Goal: Information Seeking & Learning: Find specific fact

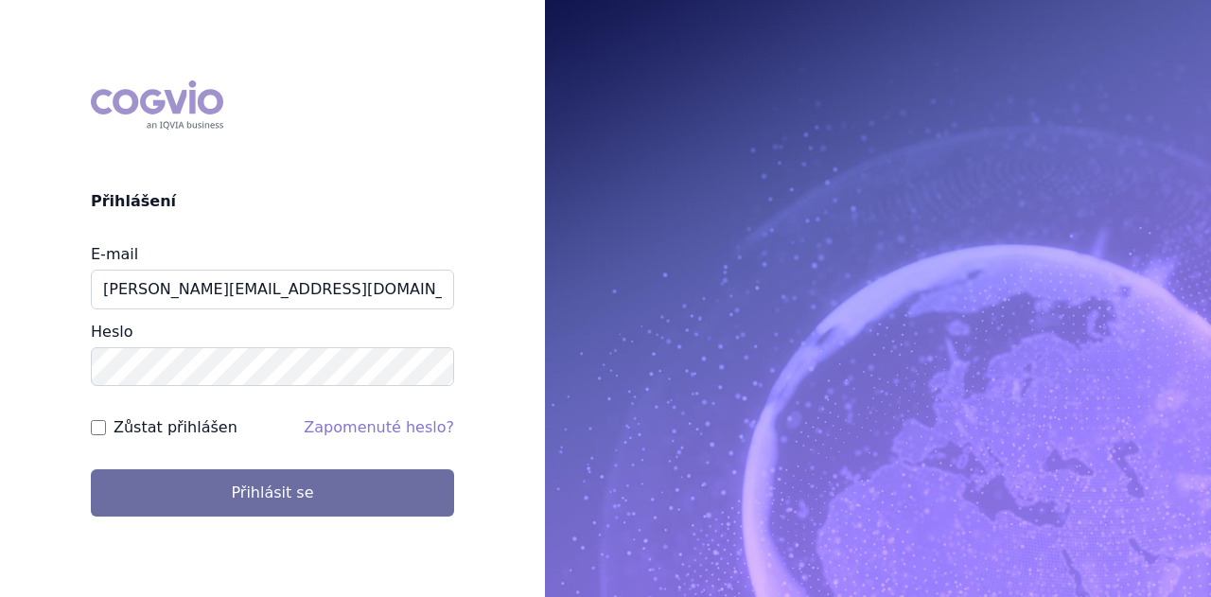
type input "michaela.x.tauchmanova@gsk.com"
click at [91, 469] on button "Přihlásit se" at bounding box center [272, 492] width 363 height 47
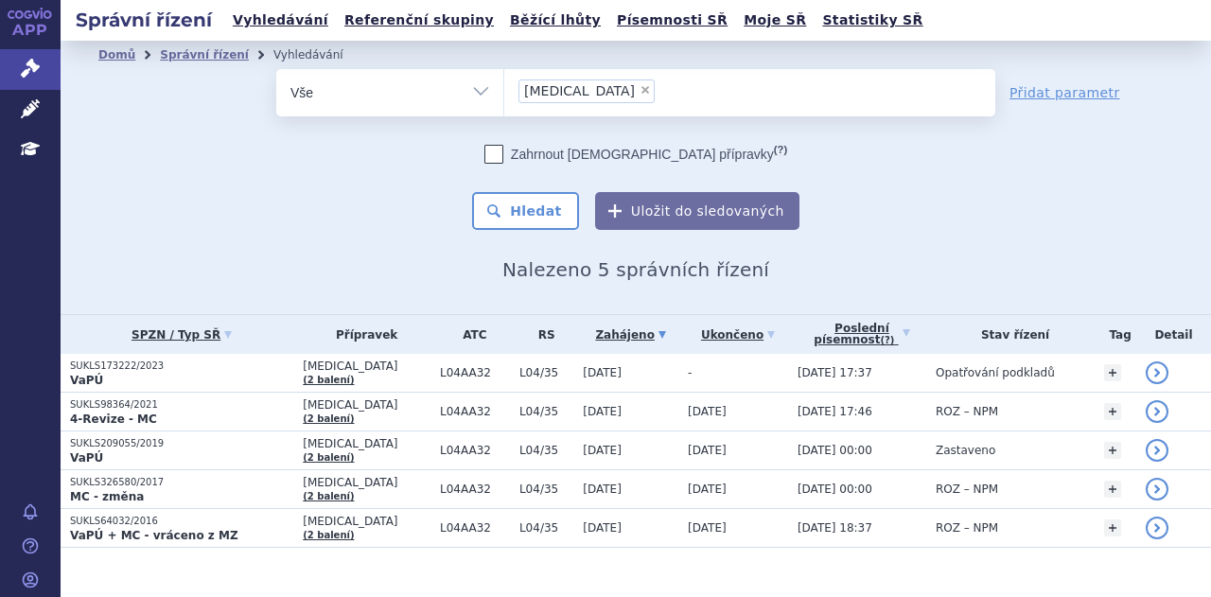
click at [639, 91] on span "×" at bounding box center [644, 89] width 11 height 11
click at [504, 91] on select "otezla" at bounding box center [503, 91] width 1 height 47
select select
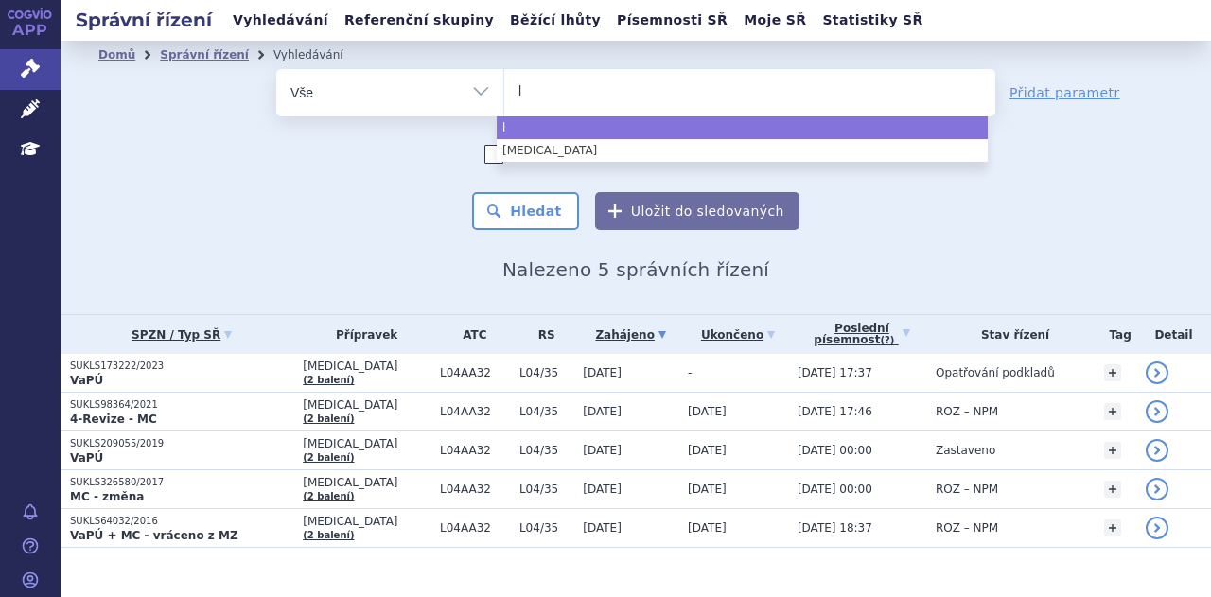
type input "ly"
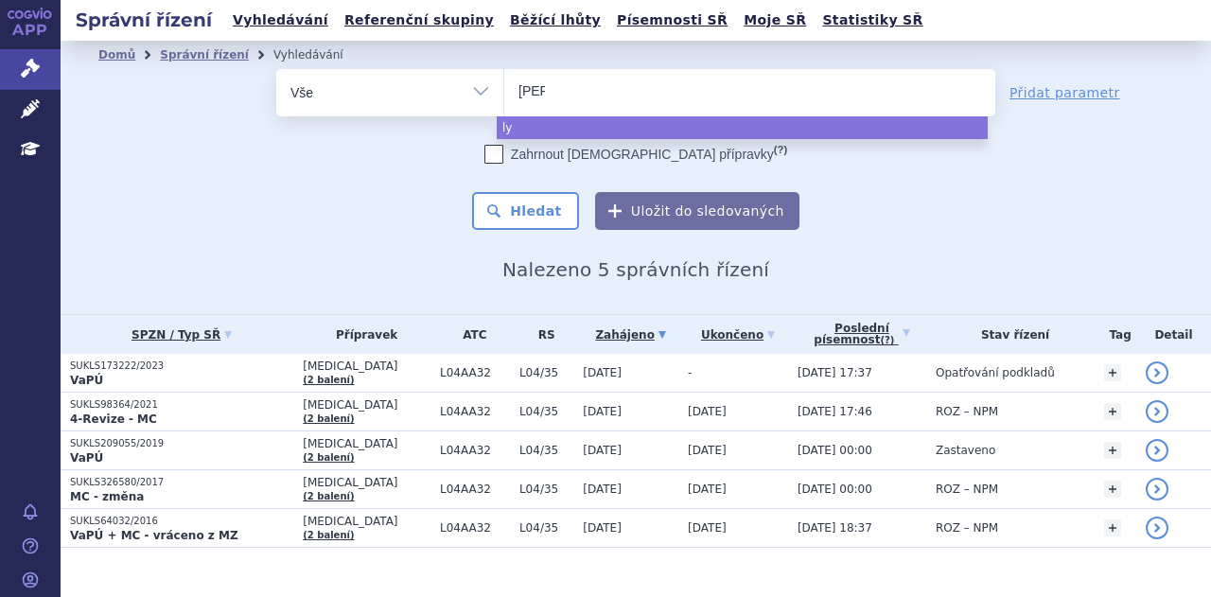
type input "lynp"
type input "lynpa"
type input "lynpar"
type input "[MEDICAL_DATA]"
select select "[MEDICAL_DATA]"
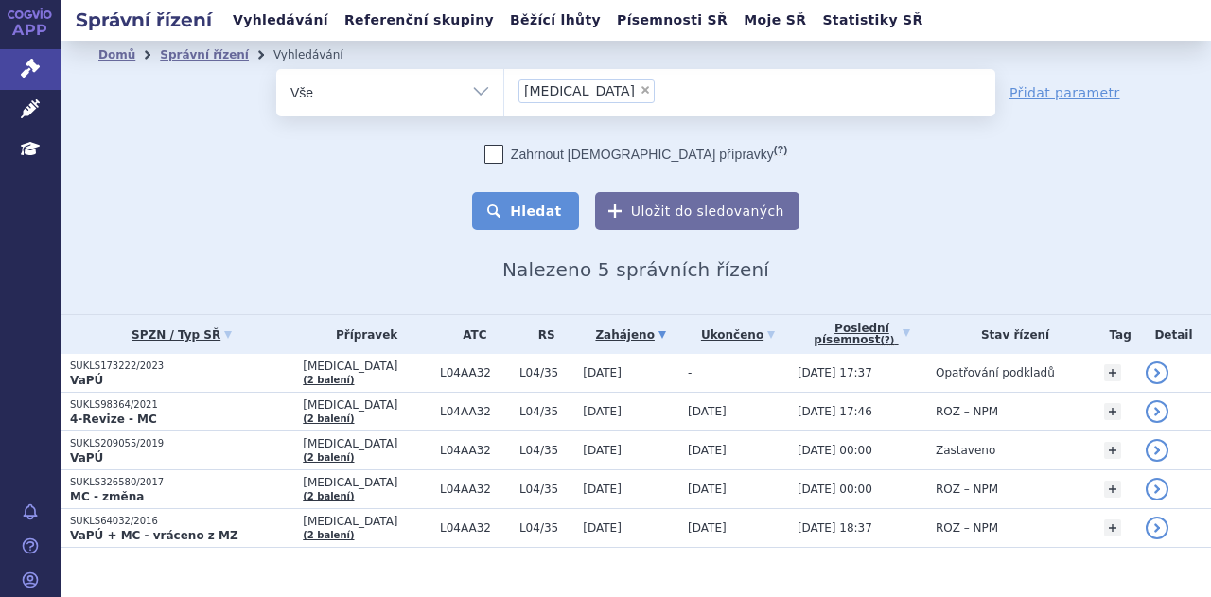
click at [535, 213] on button "Hledat" at bounding box center [525, 211] width 107 height 38
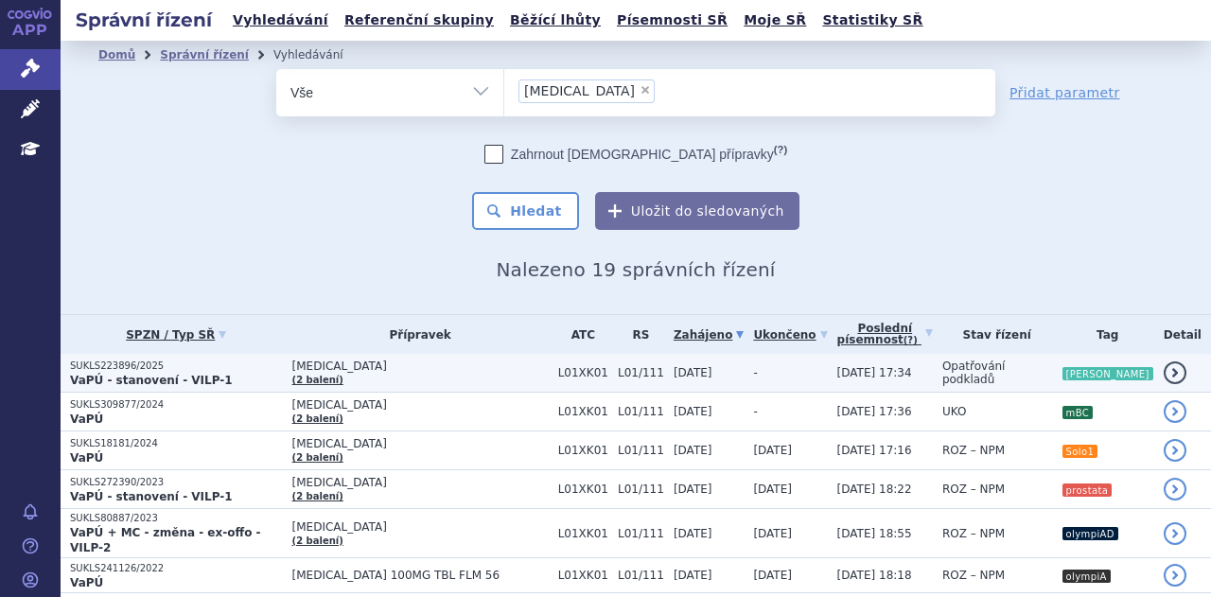
click at [435, 368] on span "[MEDICAL_DATA]" at bounding box center [420, 365] width 256 height 13
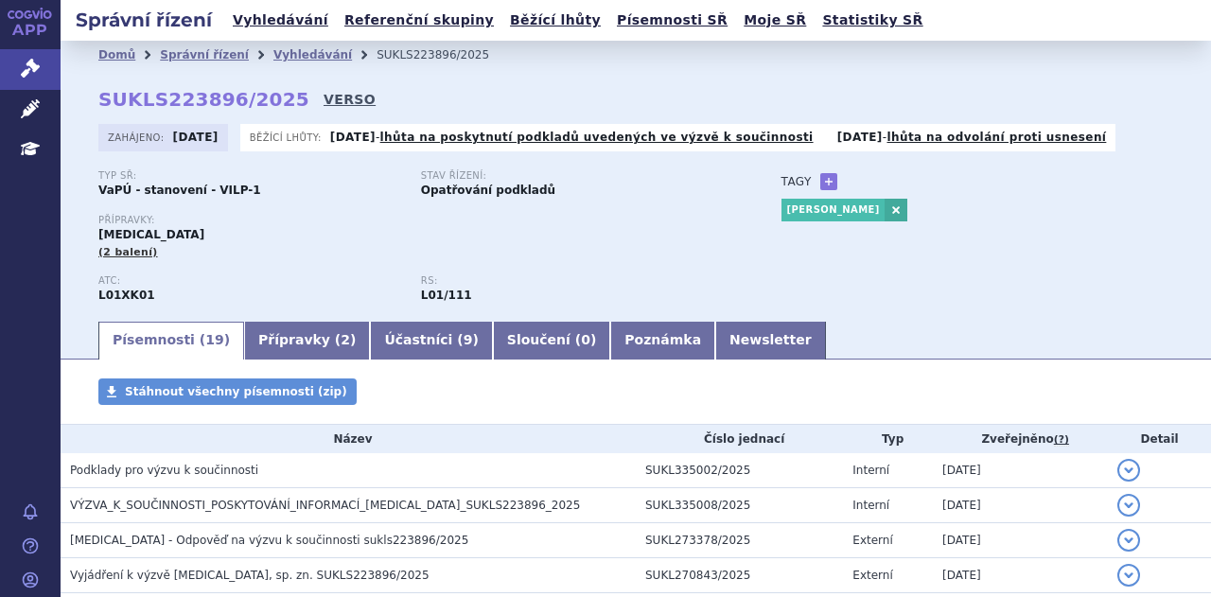
click at [324, 95] on link "VERSO" at bounding box center [350, 99] width 52 height 19
